Goal: Task Accomplishment & Management: Manage account settings

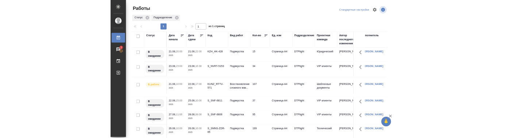
scroll to position [27, 0]
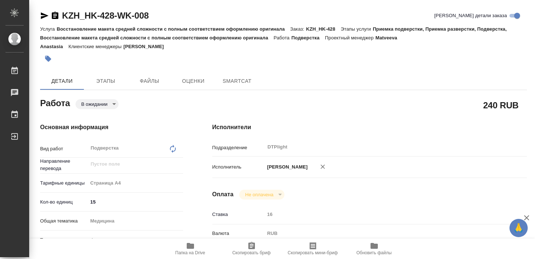
type textarea "x"
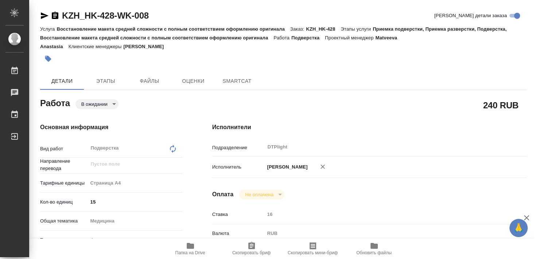
type textarea "x"
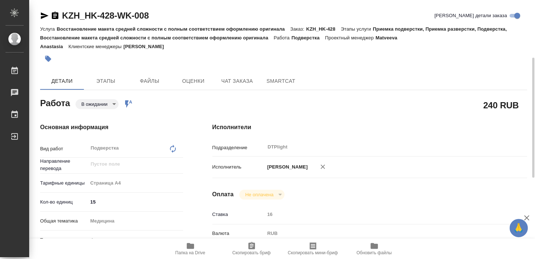
type textarea "x"
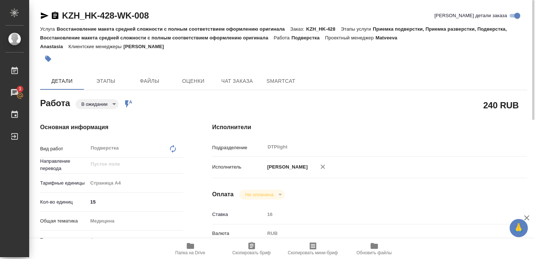
click at [42, 15] on icon "button" at bounding box center [45, 15] width 8 height 7
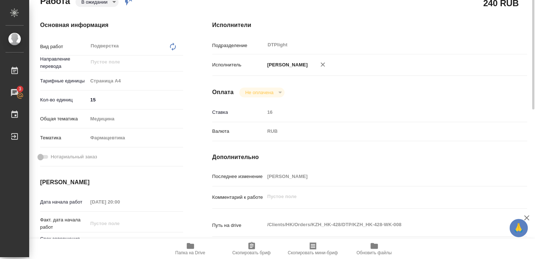
scroll to position [63, 0]
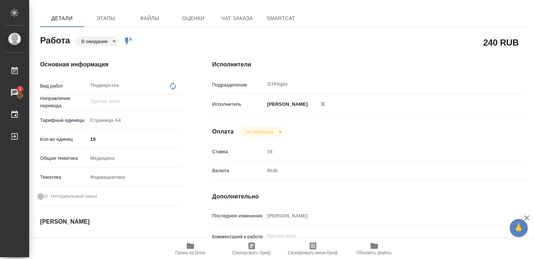
type textarea "x"
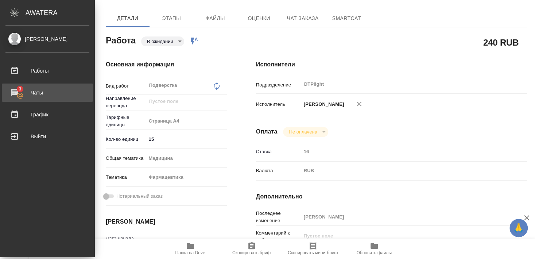
type textarea "x"
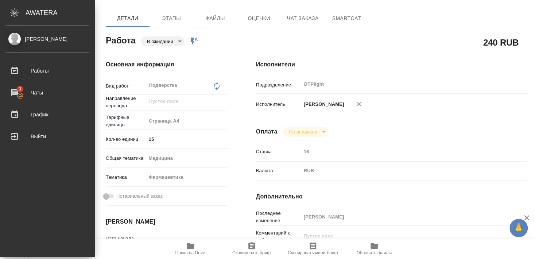
type textarea "x"
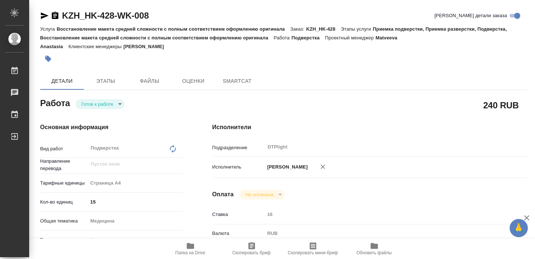
type textarea "x"
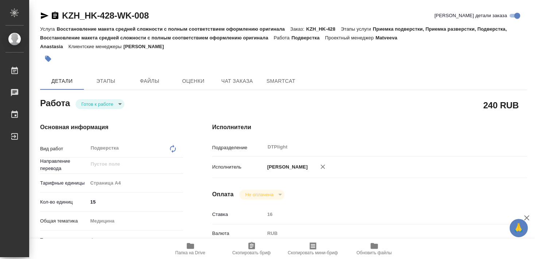
type textarea "x"
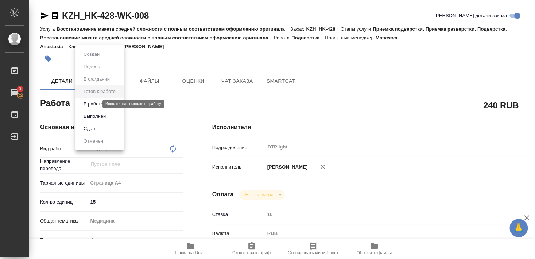
click at [95, 105] on button "В работе" at bounding box center [93, 104] width 24 height 8
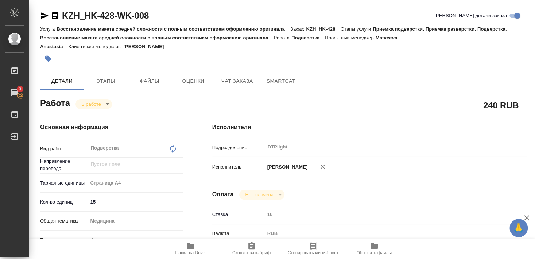
type textarea "x"
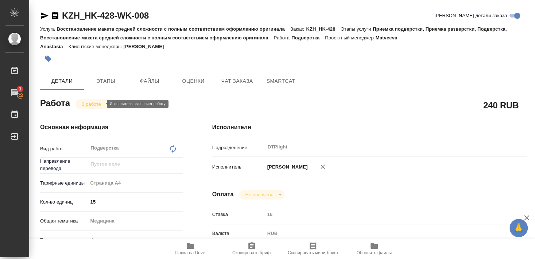
type textarea "x"
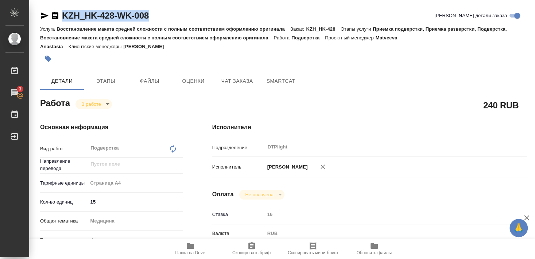
drag, startPoint x: 81, startPoint y: 18, endPoint x: 154, endPoint y: 16, distance: 72.7
click at [154, 16] on div "KZH_HK-428-WK-008 Кратко детали заказа" at bounding box center [283, 16] width 487 height 12
copy link "KZH_HK-428-WK-008"
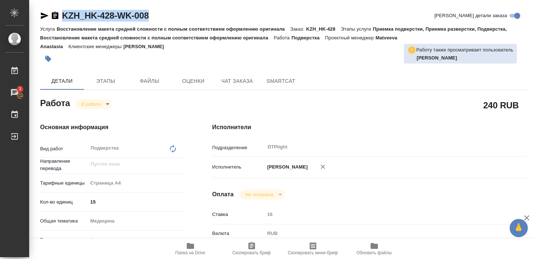
type textarea "x"
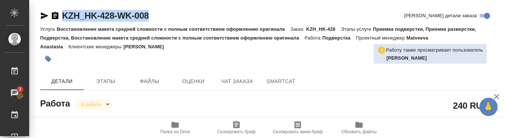
type textarea "x"
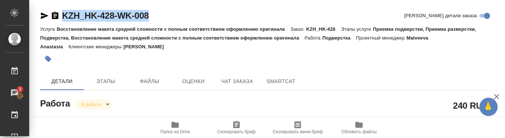
type textarea "x"
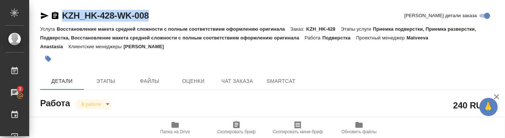
type textarea "x"
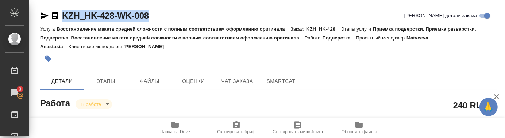
type textarea "x"
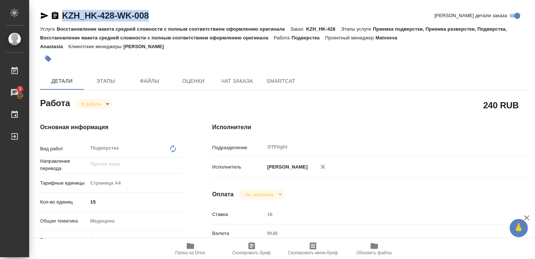
type textarea "x"
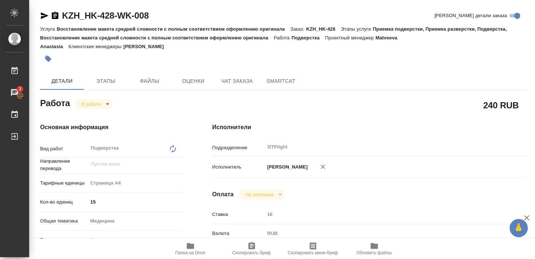
click at [349, 194] on div "Оплата Не оплачена notPayed" at bounding box center [369, 195] width 315 height 10
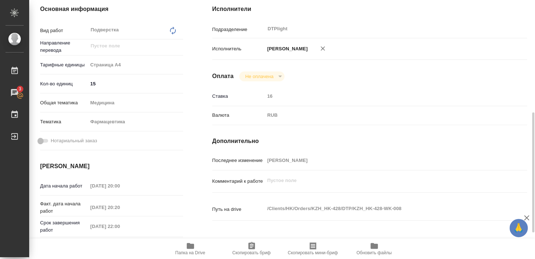
scroll to position [158, 0]
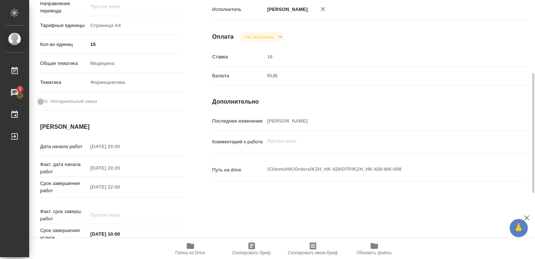
click at [189, 249] on icon "button" at bounding box center [190, 246] width 9 height 9
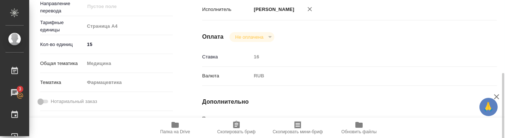
type textarea "x"
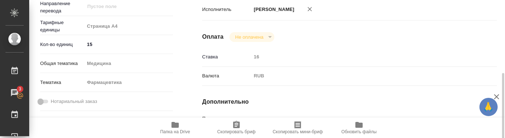
type textarea "x"
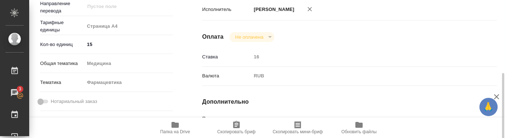
type textarea "x"
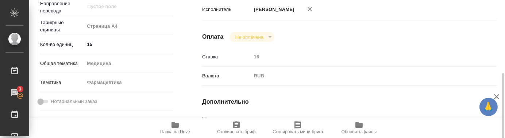
type textarea "x"
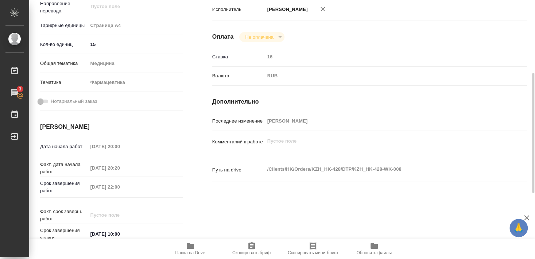
type textarea "x"
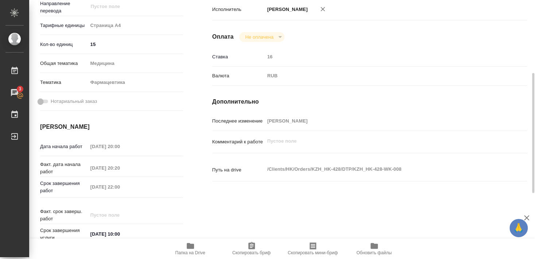
type textarea "x"
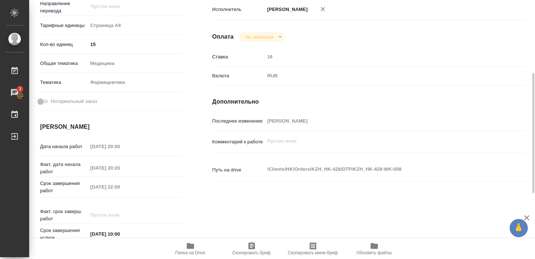
type textarea "x"
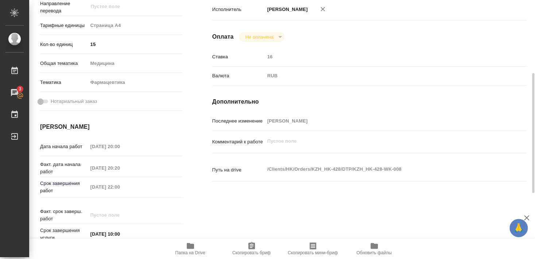
type textarea "x"
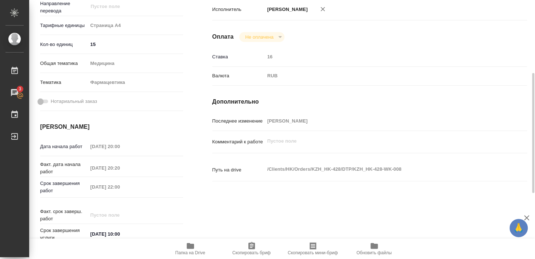
click at [189, 250] on icon "button" at bounding box center [190, 246] width 9 height 9
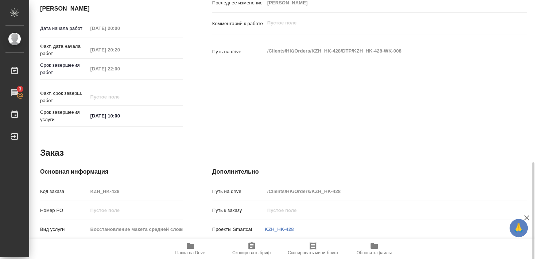
scroll to position [299, 0]
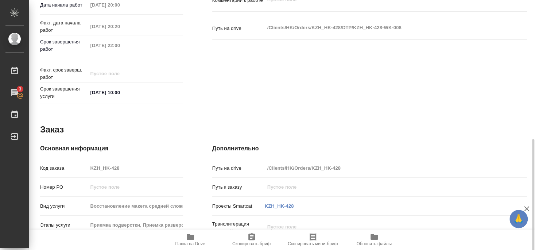
type textarea "x"
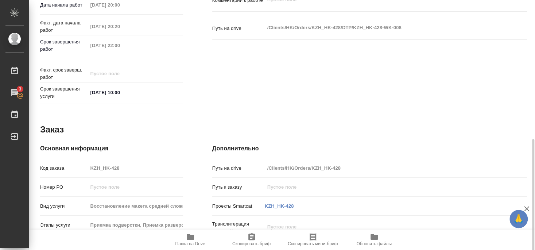
type textarea "x"
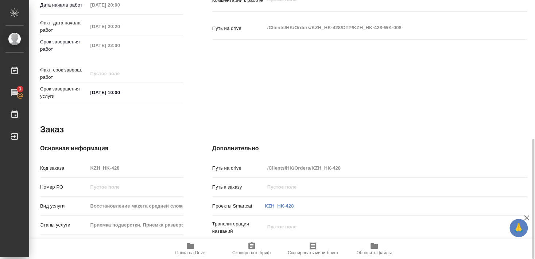
type textarea "x"
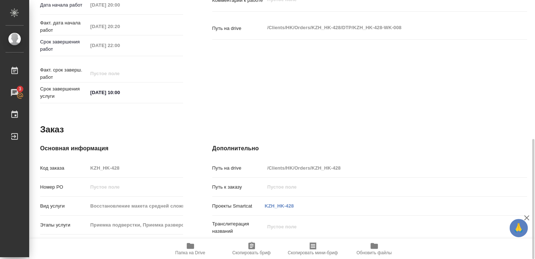
type textarea "x"
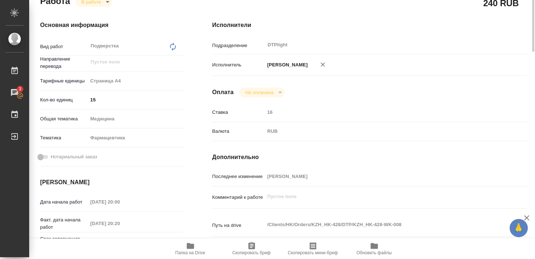
scroll to position [0, 0]
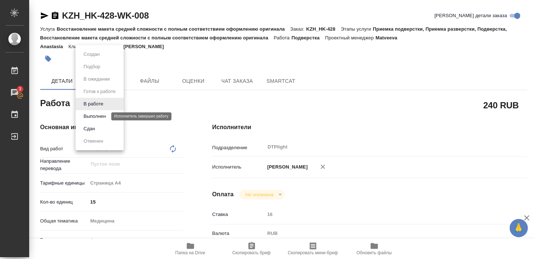
click at [91, 115] on button "Выполнен" at bounding box center [94, 116] width 27 height 8
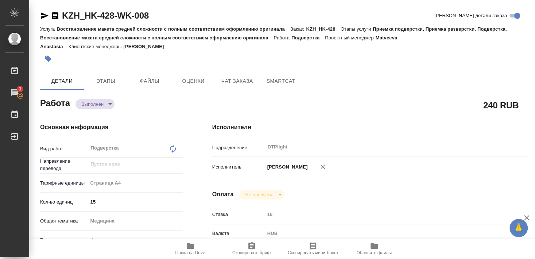
type textarea "x"
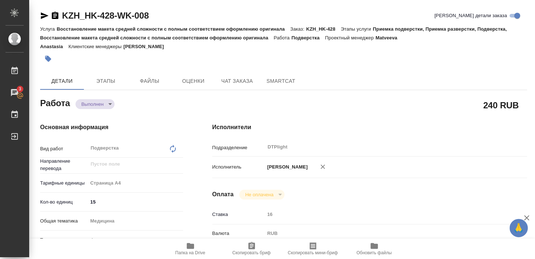
type textarea "x"
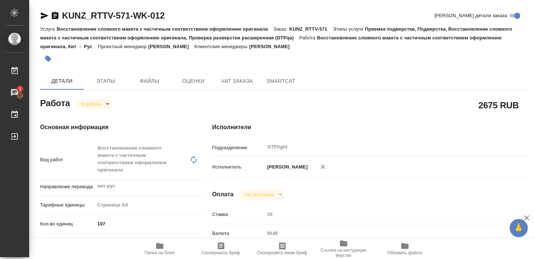
scroll to position [118, 0]
